Goal: Task Accomplishment & Management: Manage account settings

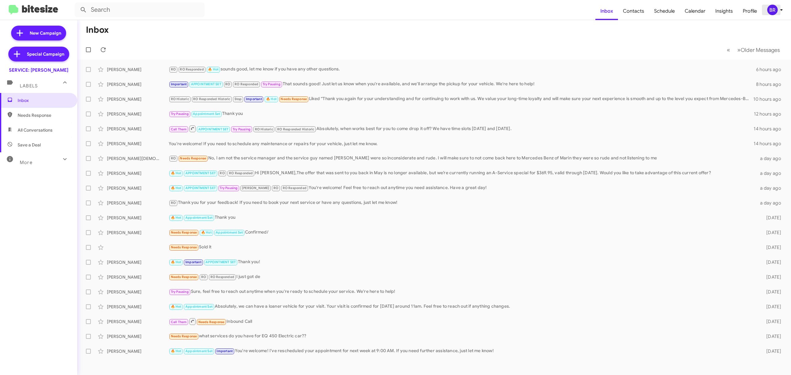
click at [779, 8] on icon at bounding box center [781, 9] width 7 height 7
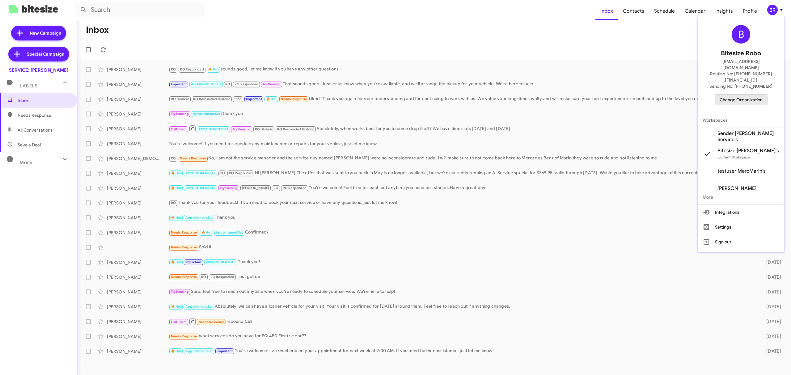
click at [735, 95] on span "Change Organization" at bounding box center [741, 100] width 43 height 11
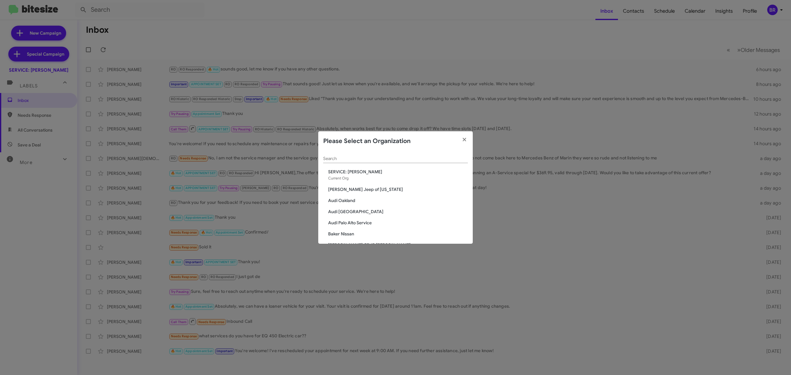
click at [453, 155] on div "Search" at bounding box center [395, 157] width 145 height 12
click at [430, 164] on div "Search" at bounding box center [395, 160] width 145 height 18
click at [428, 162] on div "Search" at bounding box center [395, 160] width 145 height 18
click at [428, 162] on div "Search" at bounding box center [395, 157] width 145 height 12
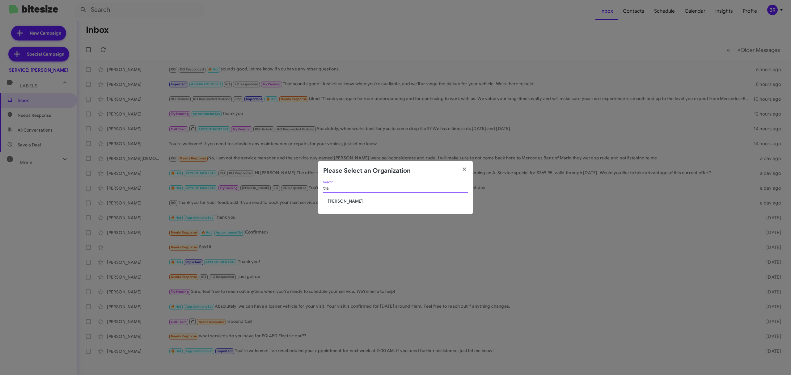
type input "tra"
drag, startPoint x: 342, startPoint y: 198, endPoint x: 338, endPoint y: 199, distance: 3.6
click at [338, 199] on div "tra Search [PERSON_NAME]" at bounding box center [395, 198] width 155 height 34
click at [338, 199] on span "[PERSON_NAME]" at bounding box center [398, 201] width 140 height 6
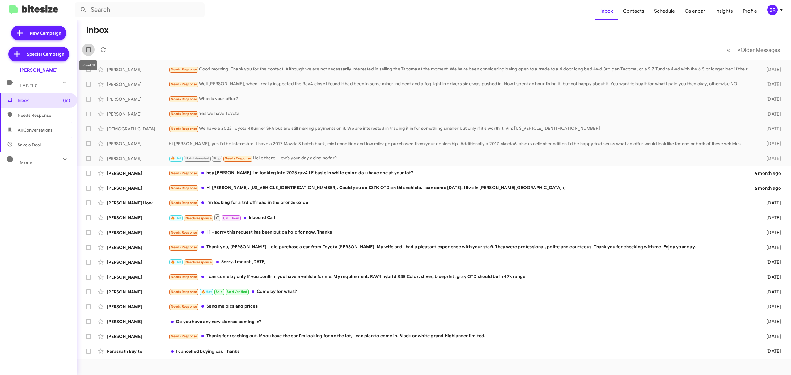
click at [91, 50] on span at bounding box center [88, 49] width 5 height 5
click at [88, 52] on input "checkbox" at bounding box center [88, 52] width 0 height 0
checkbox input "true"
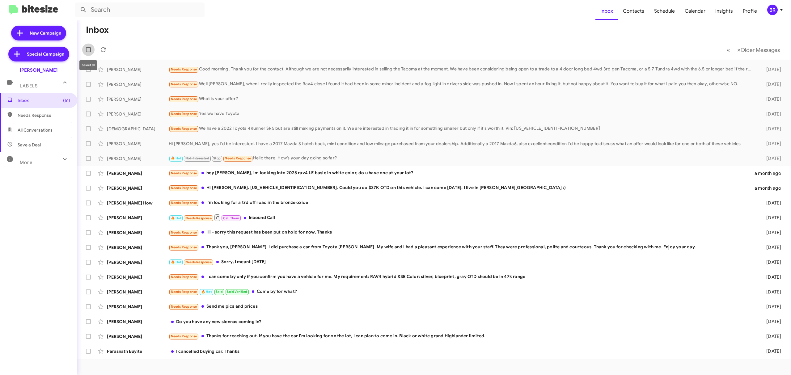
checkbox input "true"
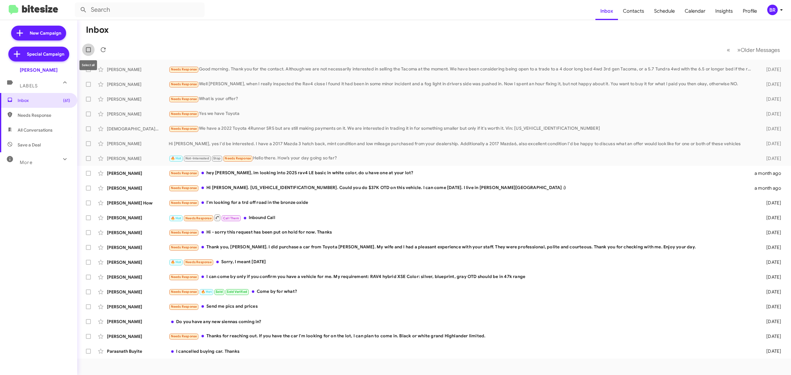
checkbox input "true"
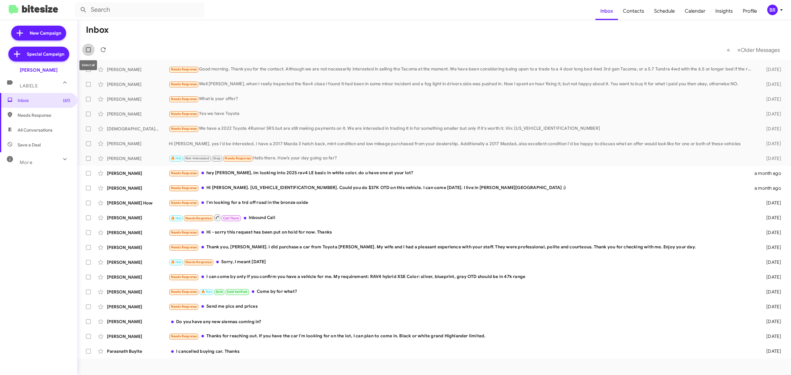
checkbox input "true"
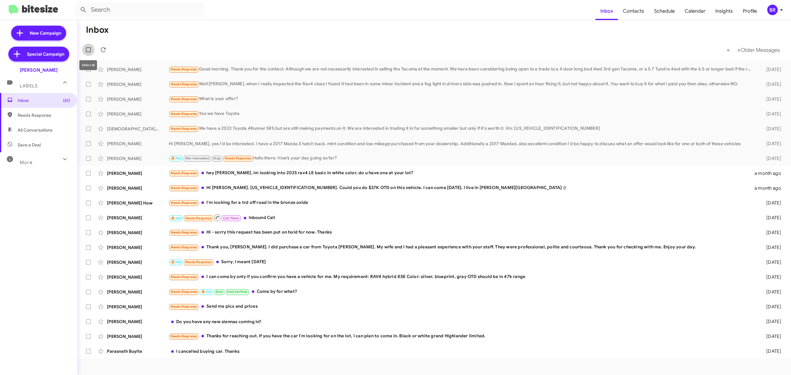
checkbox input "true"
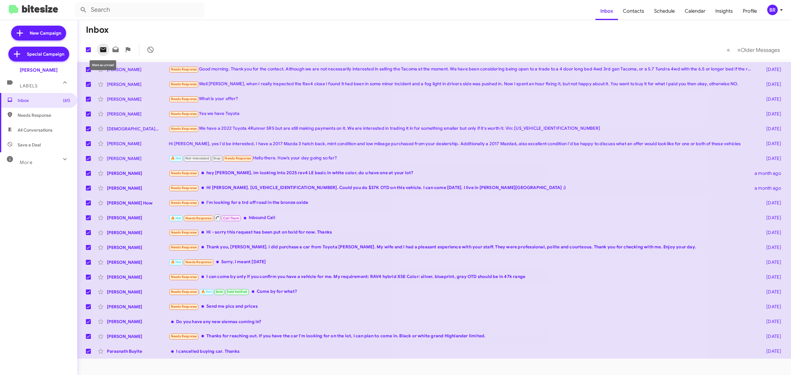
click at [107, 47] on span at bounding box center [103, 49] width 12 height 7
click at [749, 45] on button "» Next Older Messages" at bounding box center [759, 50] width 50 height 13
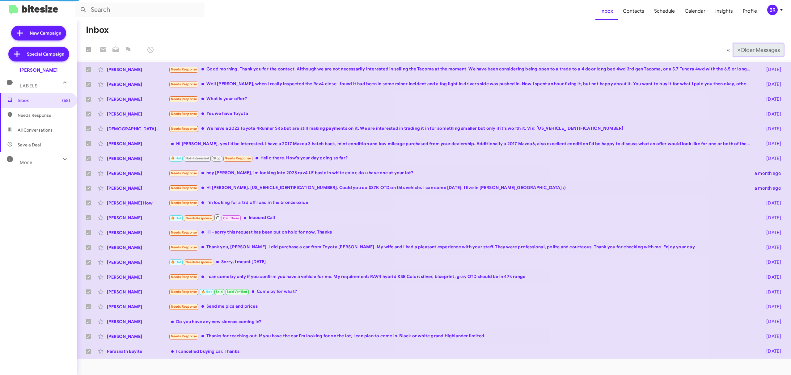
click at [749, 45] on button "» Next Older Messages" at bounding box center [759, 50] width 50 height 13
checkbox input "false"
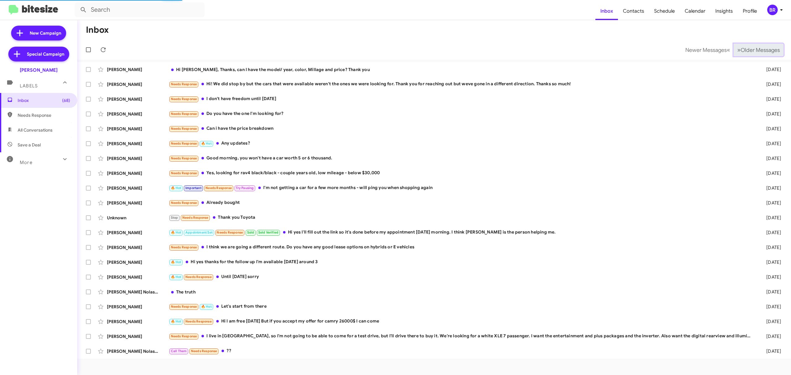
click at [749, 45] on button "» Next Older Messages" at bounding box center [759, 50] width 50 height 13
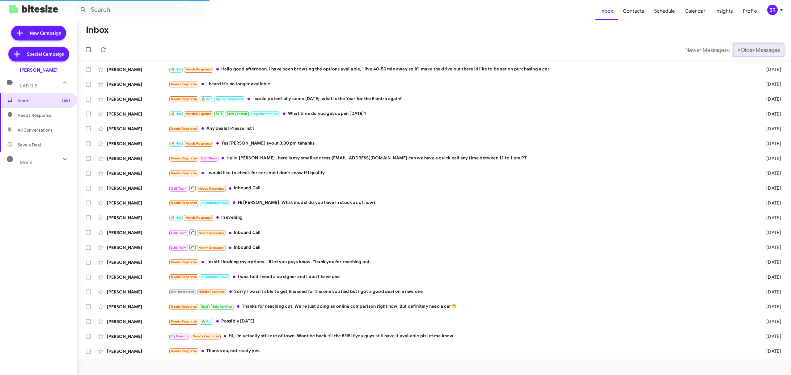
click at [749, 45] on button "» Next Older Messages" at bounding box center [759, 50] width 50 height 13
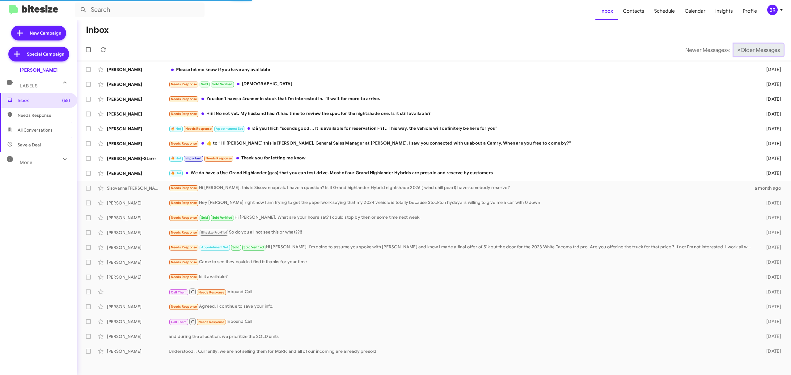
click at [749, 45] on button "» Next Older Messages" at bounding box center [759, 50] width 50 height 13
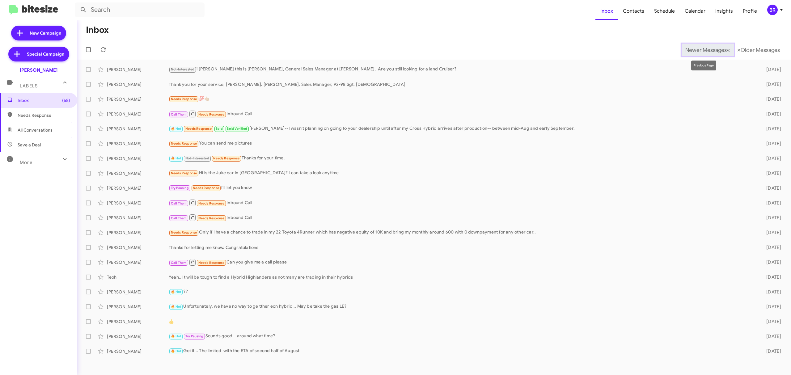
click at [713, 50] on span "Newer Messages" at bounding box center [706, 50] width 41 height 7
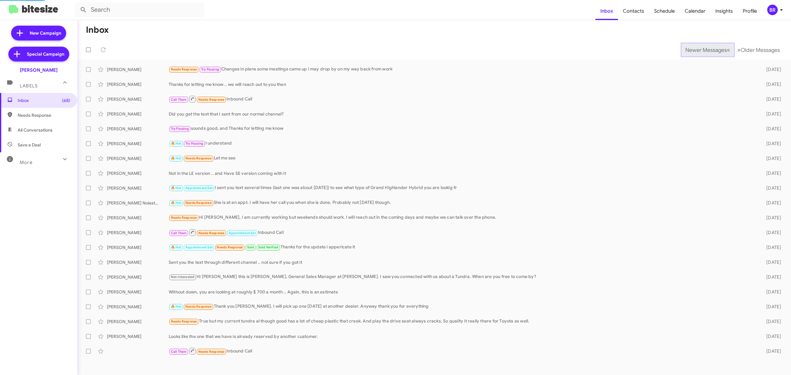
click at [713, 50] on span "Newer Messages" at bounding box center [706, 50] width 41 height 7
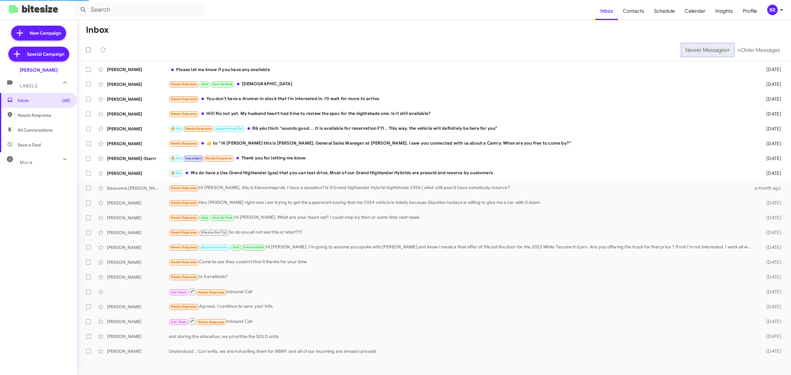
click at [713, 50] on span "Newer Messages" at bounding box center [706, 50] width 41 height 7
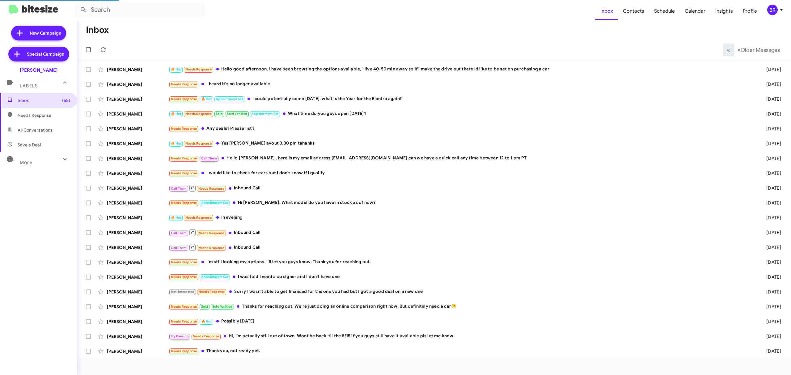
click at [713, 50] on mat-toolbar-row "« Previous » Next Older Messages" at bounding box center [434, 50] width 714 height 20
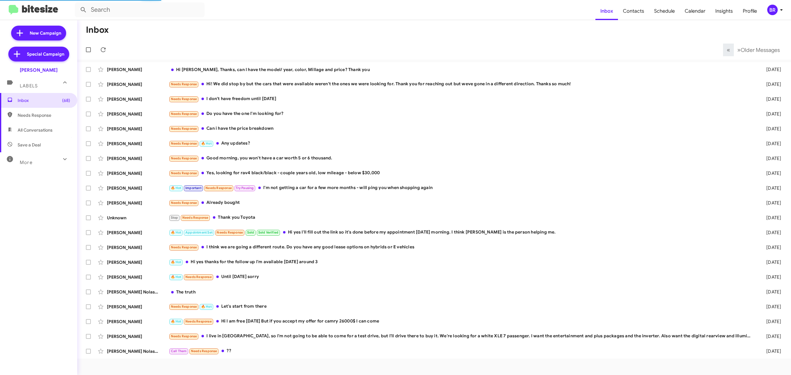
click at [713, 50] on mat-toolbar-row "« Previous » Next Older Messages" at bounding box center [434, 50] width 714 height 20
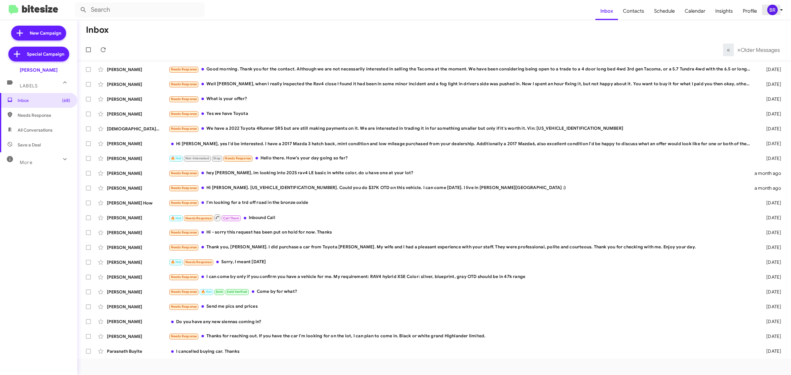
click at [768, 9] on div "BR" at bounding box center [773, 10] width 11 height 11
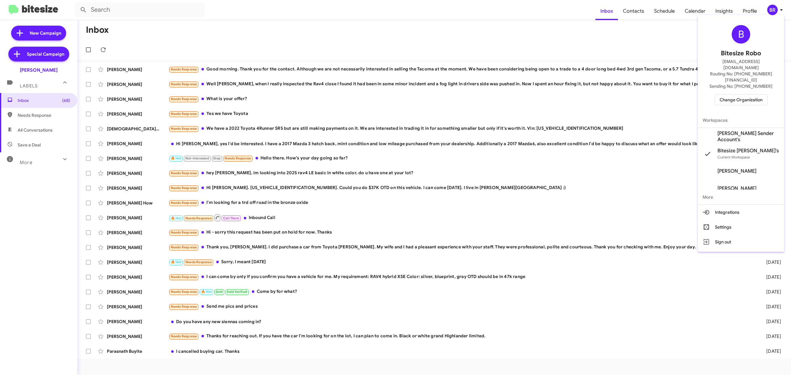
click at [741, 95] on span "Change Organization" at bounding box center [741, 100] width 43 height 11
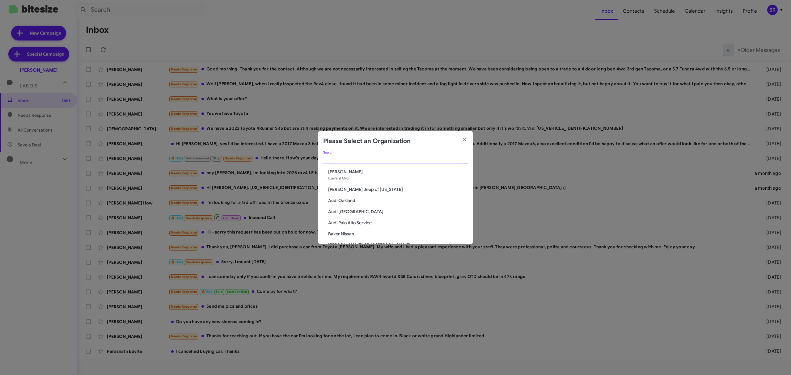
click at [414, 160] on input "Search" at bounding box center [395, 158] width 145 height 5
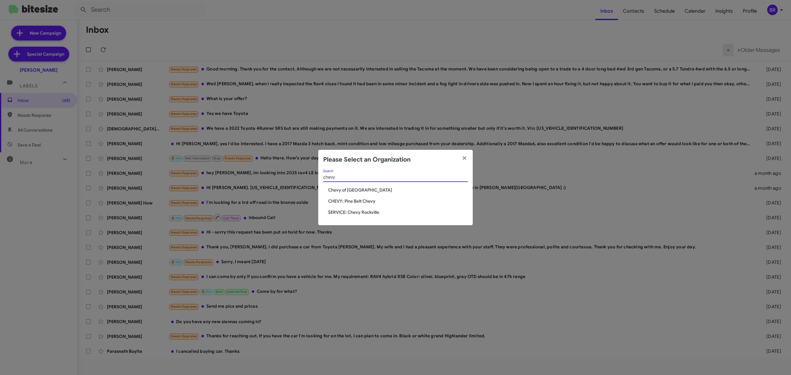
type input "chevy"
click at [369, 203] on span "CHEVY: Pine Belt Chevy" at bounding box center [398, 201] width 140 height 6
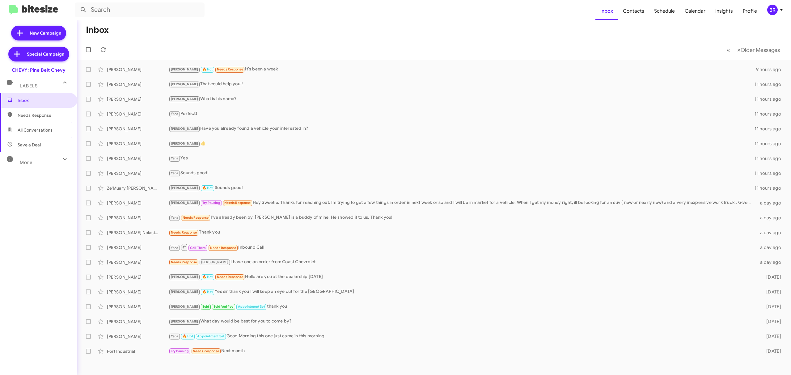
click at [771, 15] on mat-toolbar "Inbox Contacts Schedule Calendar Insights Profile BR" at bounding box center [395, 10] width 791 height 20
click at [778, 10] on icon at bounding box center [781, 9] width 7 height 7
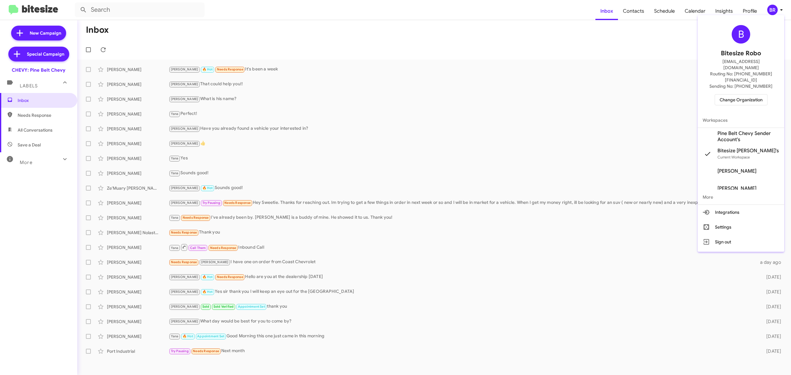
click at [752, 78] on div "B Bitesize Robo jeks.ocampo1717@gmail.com Routing No: +1 (601) 475-1244 Sending…" at bounding box center [741, 65] width 87 height 95
click at [736, 95] on span "Change Organization" at bounding box center [741, 100] width 43 height 11
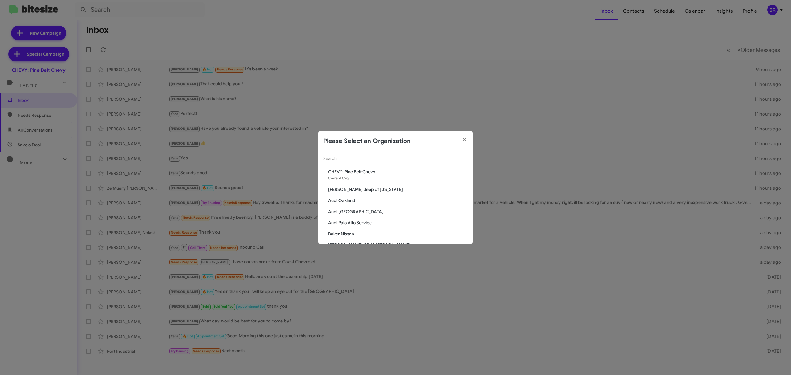
drag, startPoint x: 384, startPoint y: 161, endPoint x: 378, endPoint y: 161, distance: 6.2
click at [378, 161] on div "Search" at bounding box center [395, 157] width 145 height 12
click at [378, 161] on input "Search" at bounding box center [395, 158] width 145 height 5
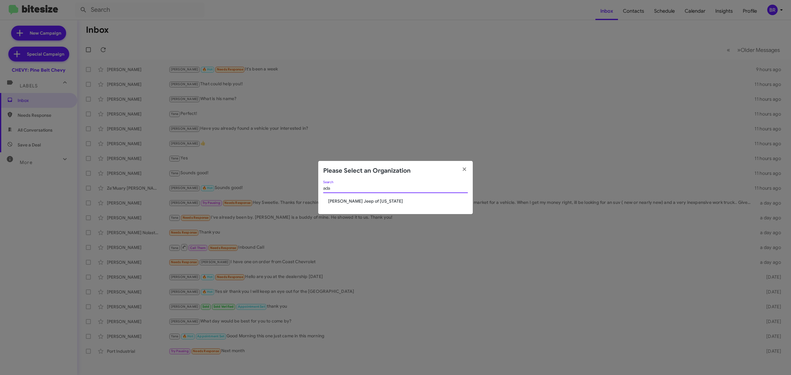
type input "ada"
click at [355, 202] on span "[PERSON_NAME] Jeep of [US_STATE]" at bounding box center [398, 201] width 140 height 6
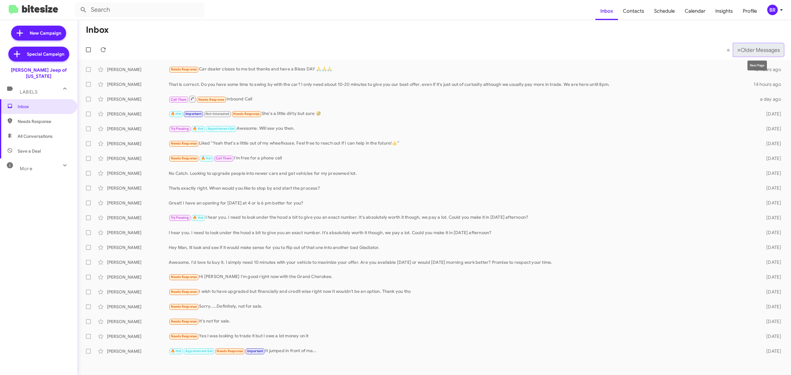
click at [762, 51] on span "Older Messages" at bounding box center [760, 50] width 39 height 7
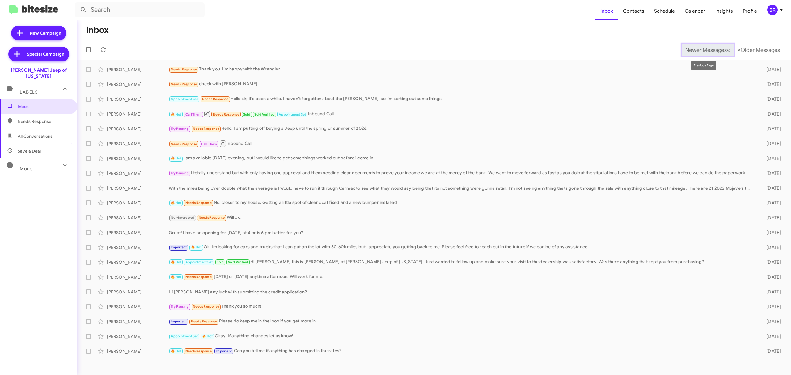
click at [700, 50] on span "Newer Messages" at bounding box center [706, 50] width 41 height 7
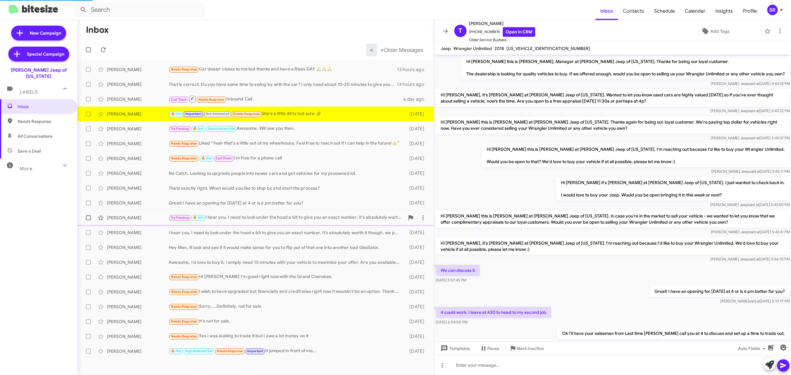
scroll to position [149, 0]
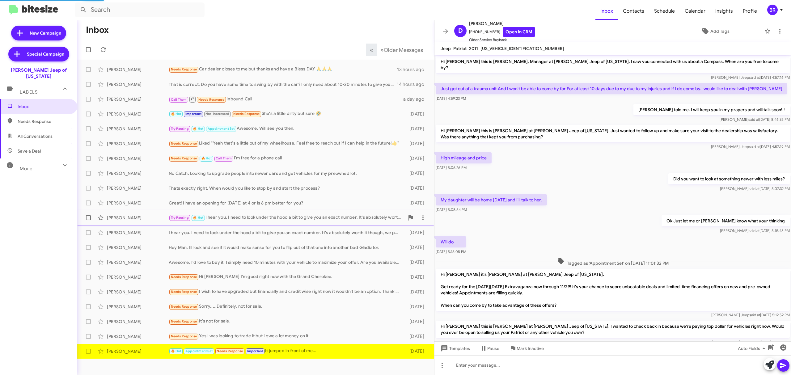
scroll to position [62, 0]
